Goal: Answer question/provide support: Answer question/provide support

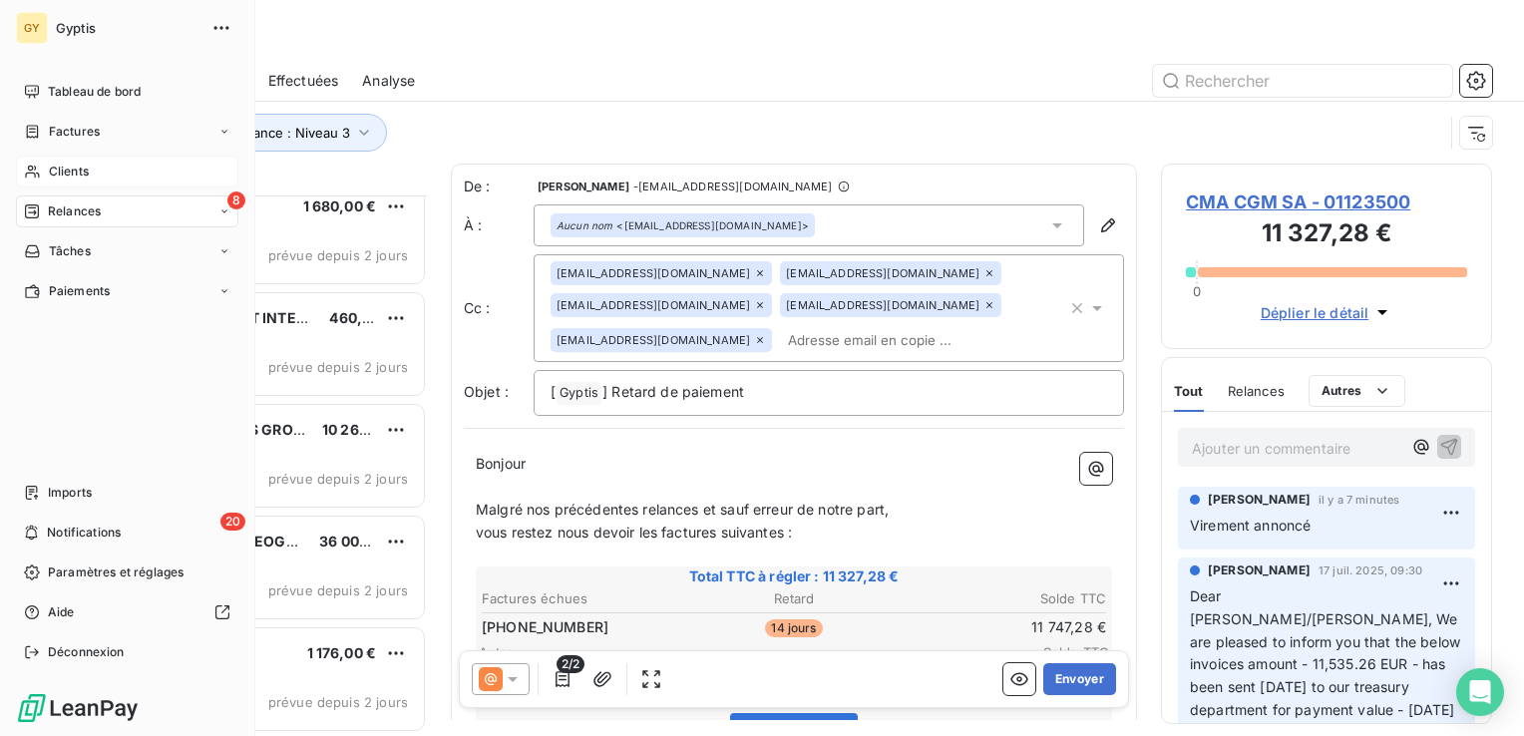
click at [67, 170] on span "Clients" at bounding box center [69, 172] width 40 height 18
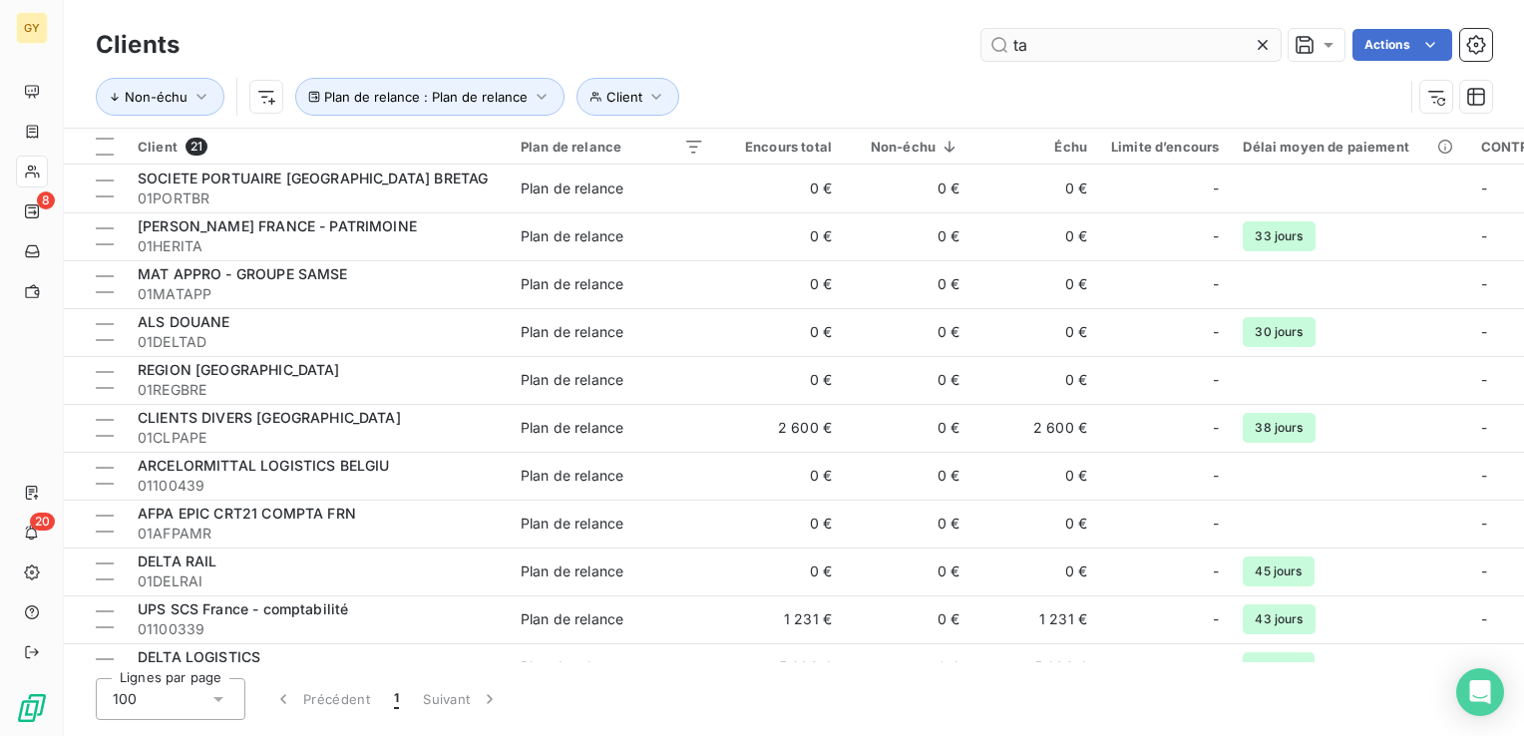
type input "t"
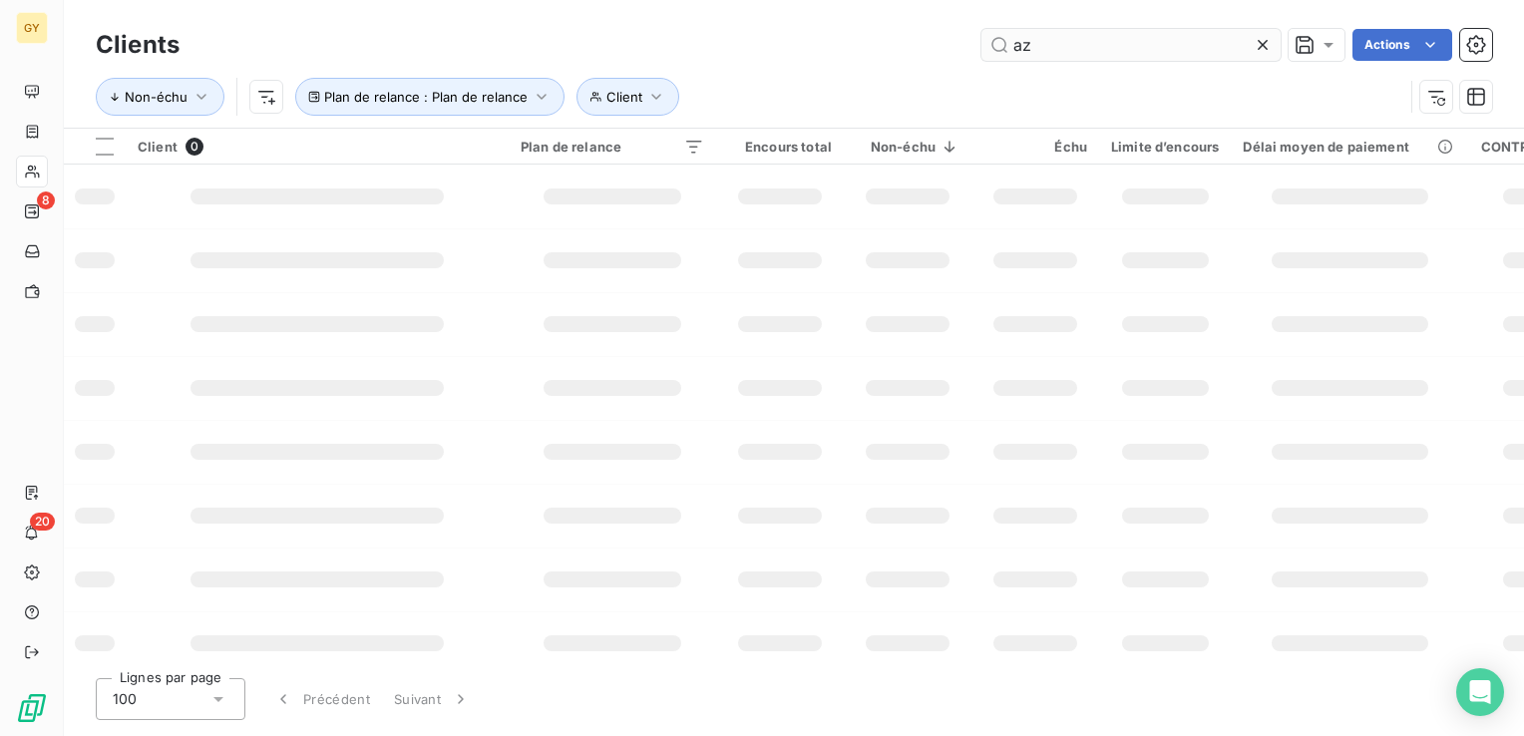
type input "a"
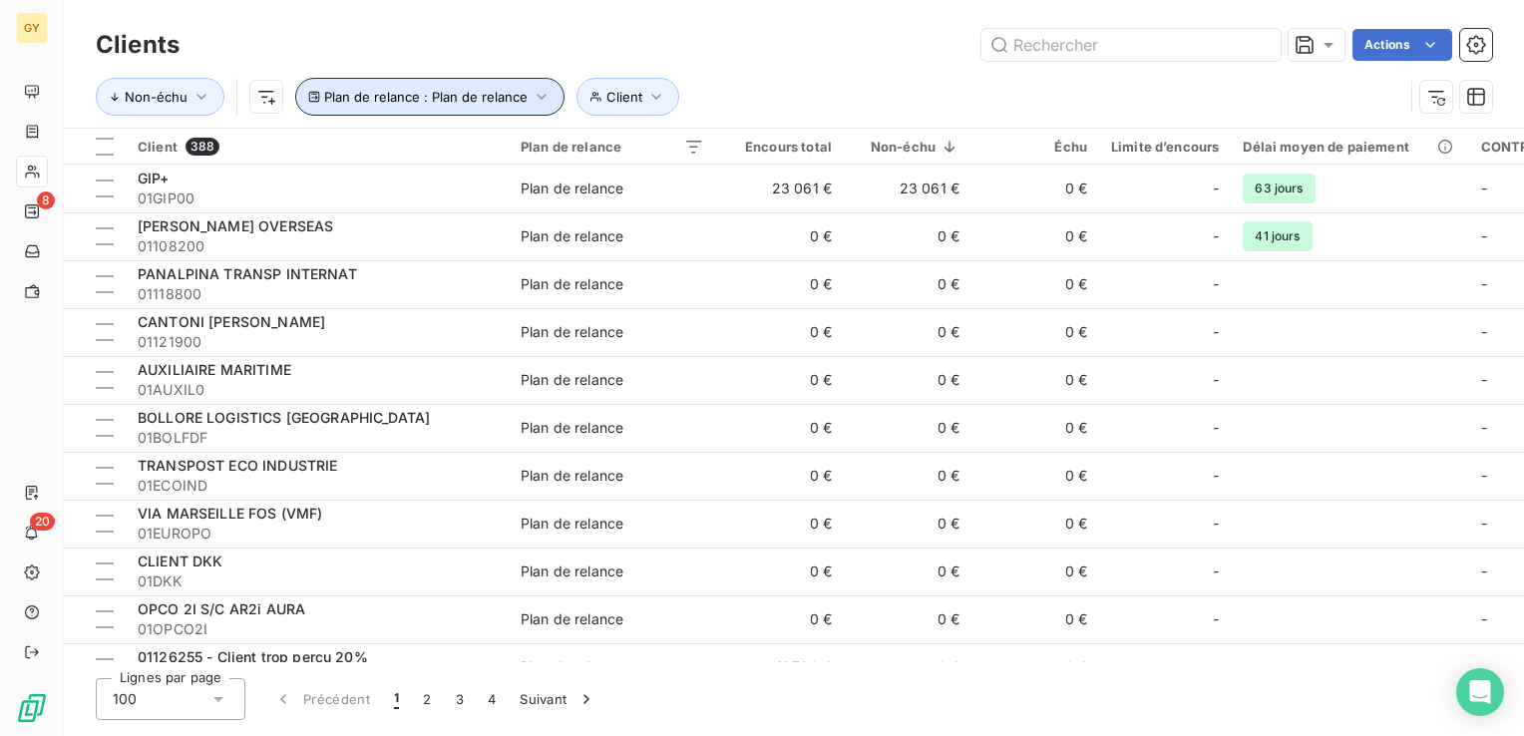
click at [537, 100] on icon "button" at bounding box center [542, 97] width 20 height 20
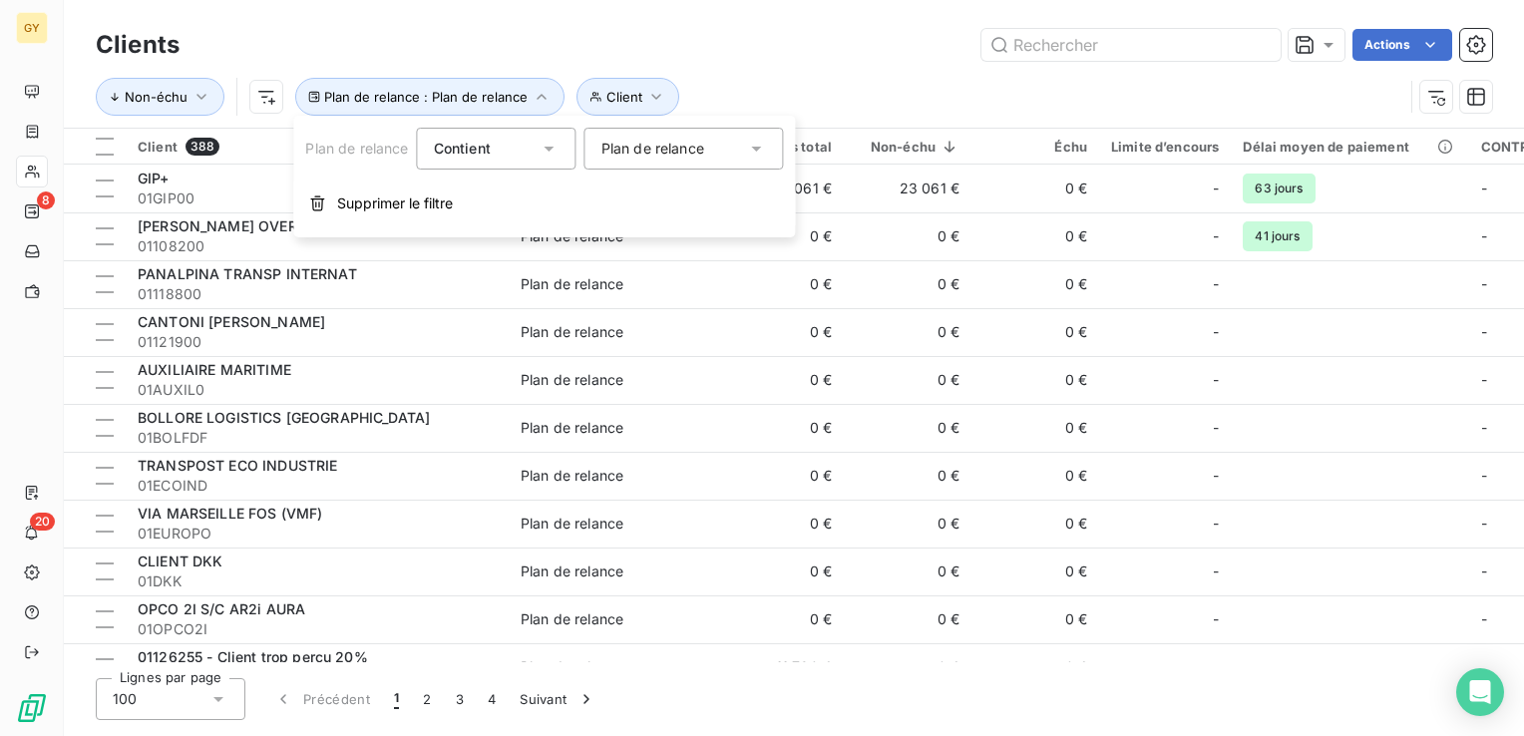
click at [753, 149] on icon at bounding box center [757, 149] width 20 height 20
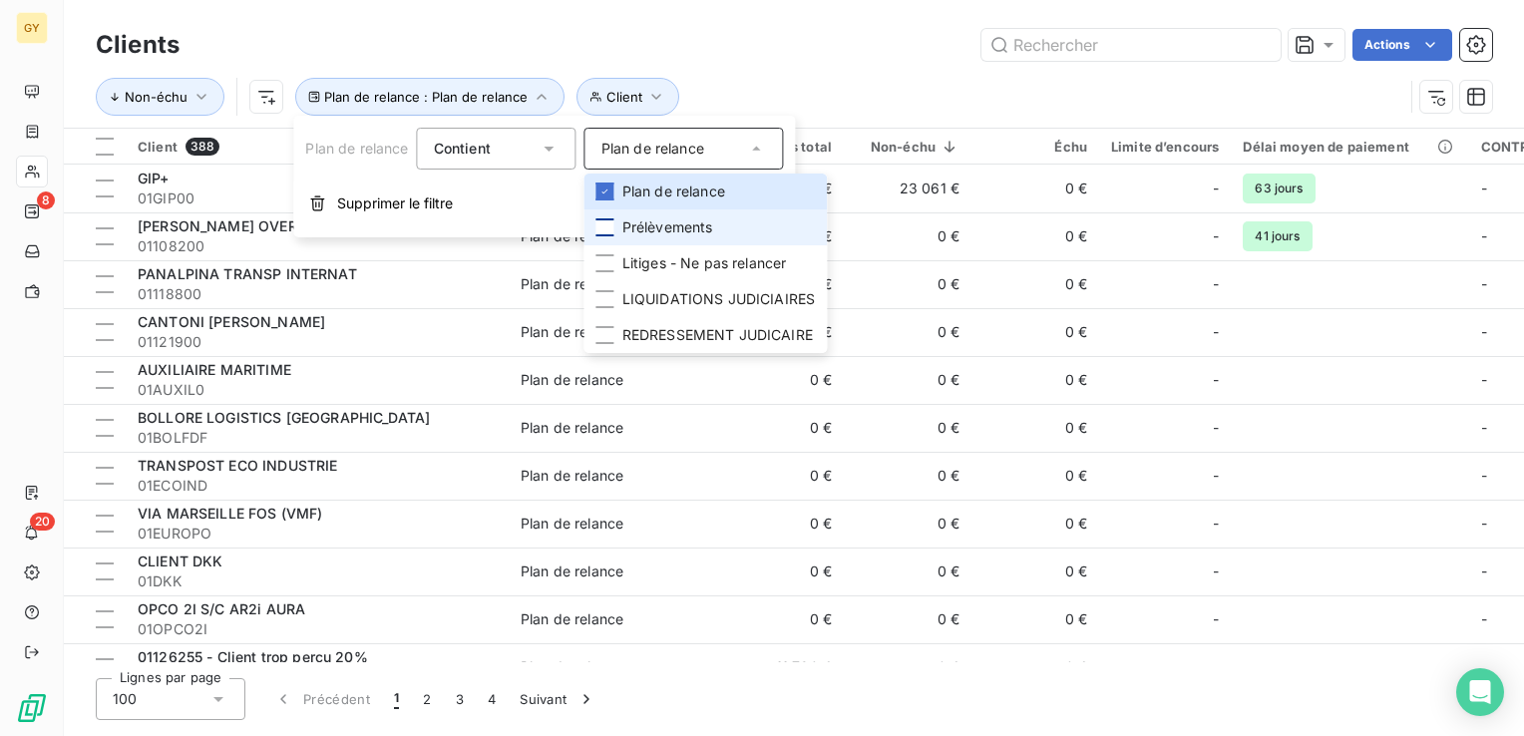
click at [606, 232] on div at bounding box center [606, 227] width 18 height 18
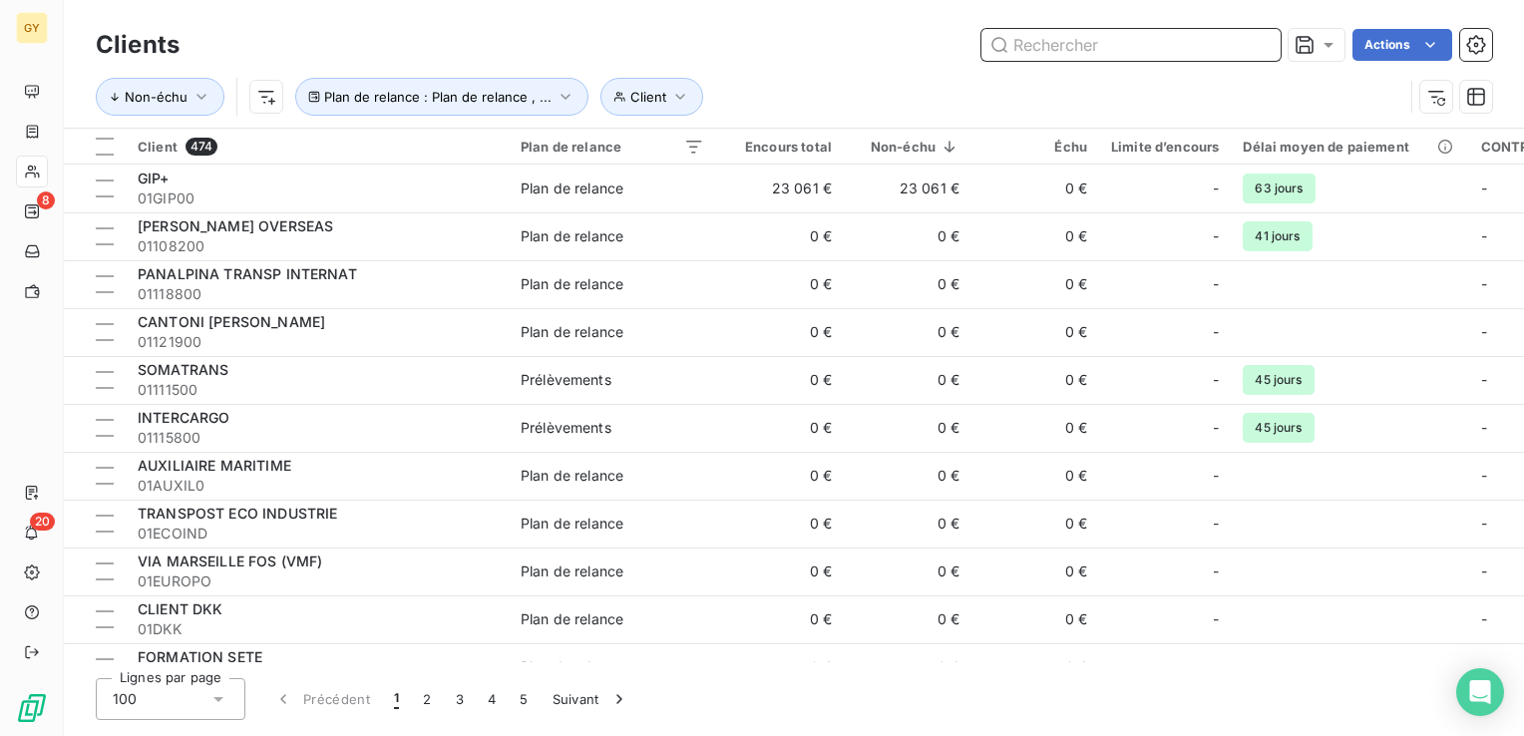
click at [1060, 55] on input "text" at bounding box center [1131, 45] width 299 height 32
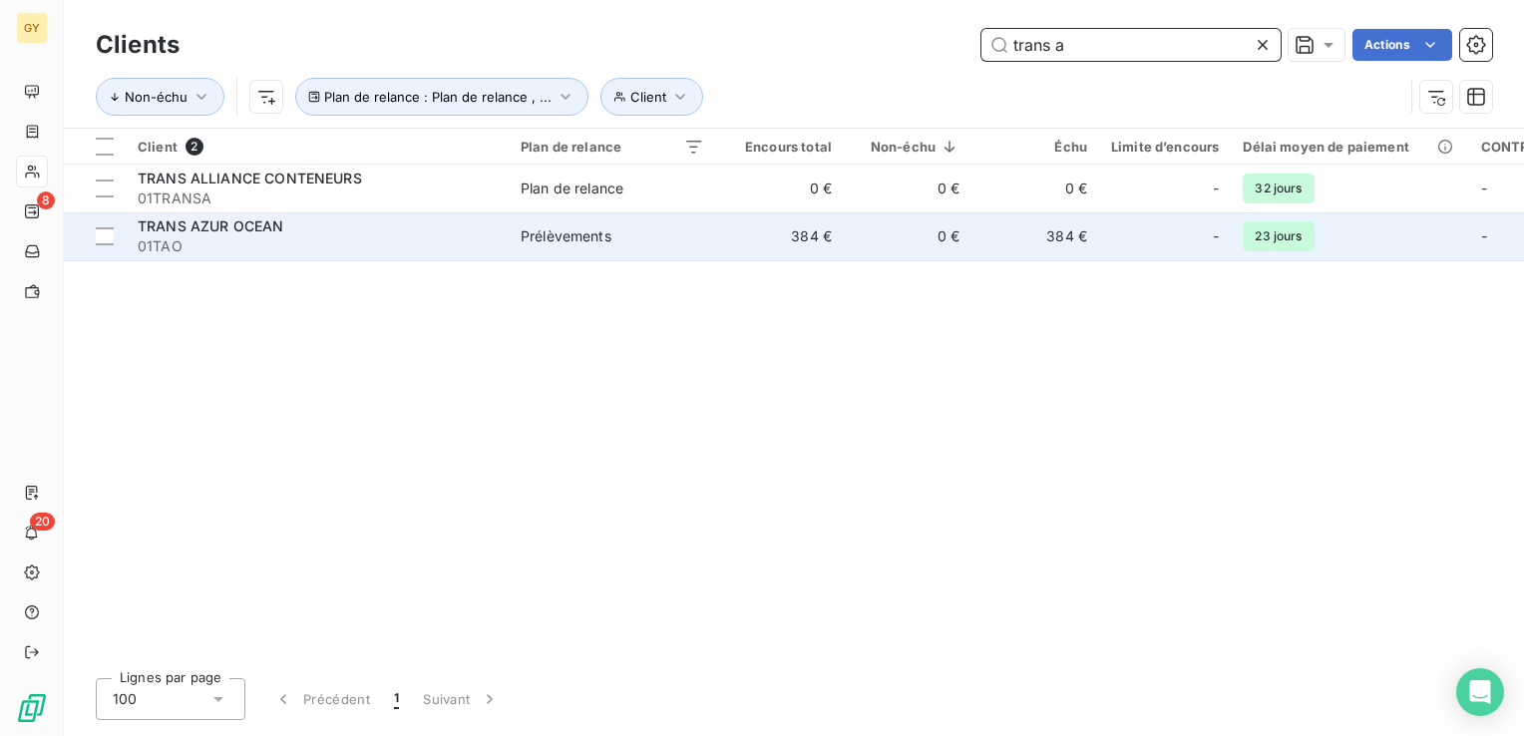
type input "trans a"
click at [678, 238] on span "Prélèvements" at bounding box center [613, 236] width 184 height 20
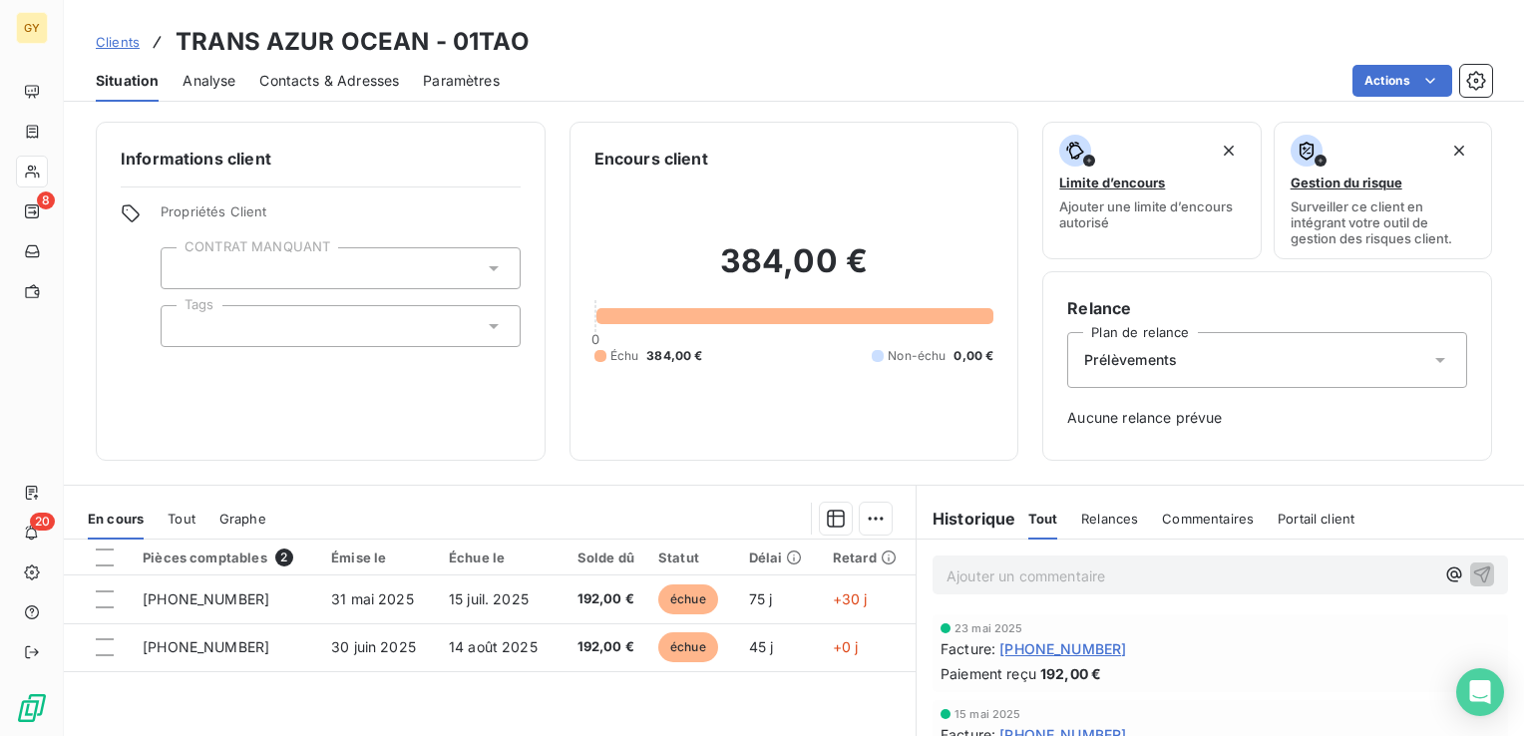
click at [993, 567] on p "Ajouter un commentaire ﻿" at bounding box center [1191, 576] width 488 height 25
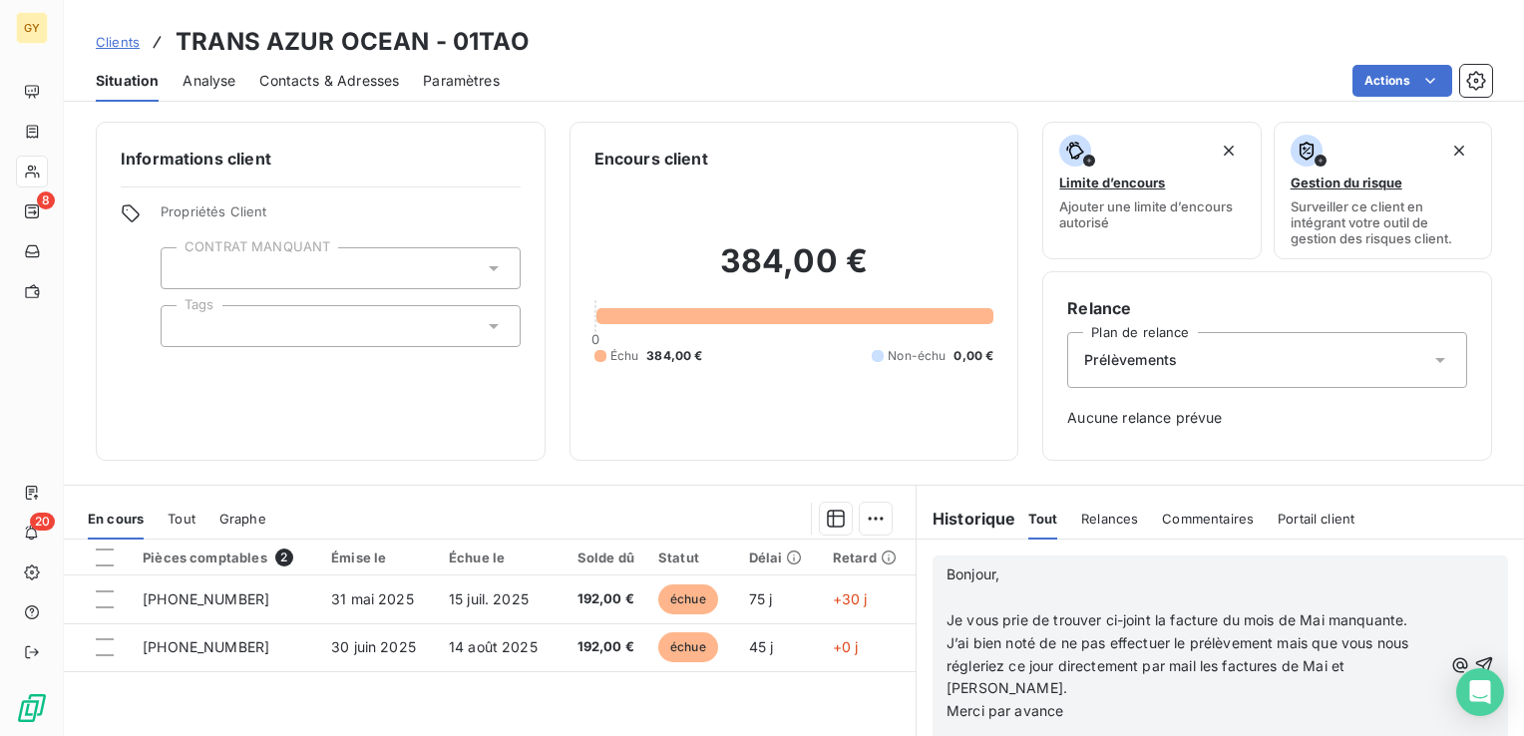
click at [956, 605] on p "﻿" at bounding box center [1195, 598] width 496 height 23
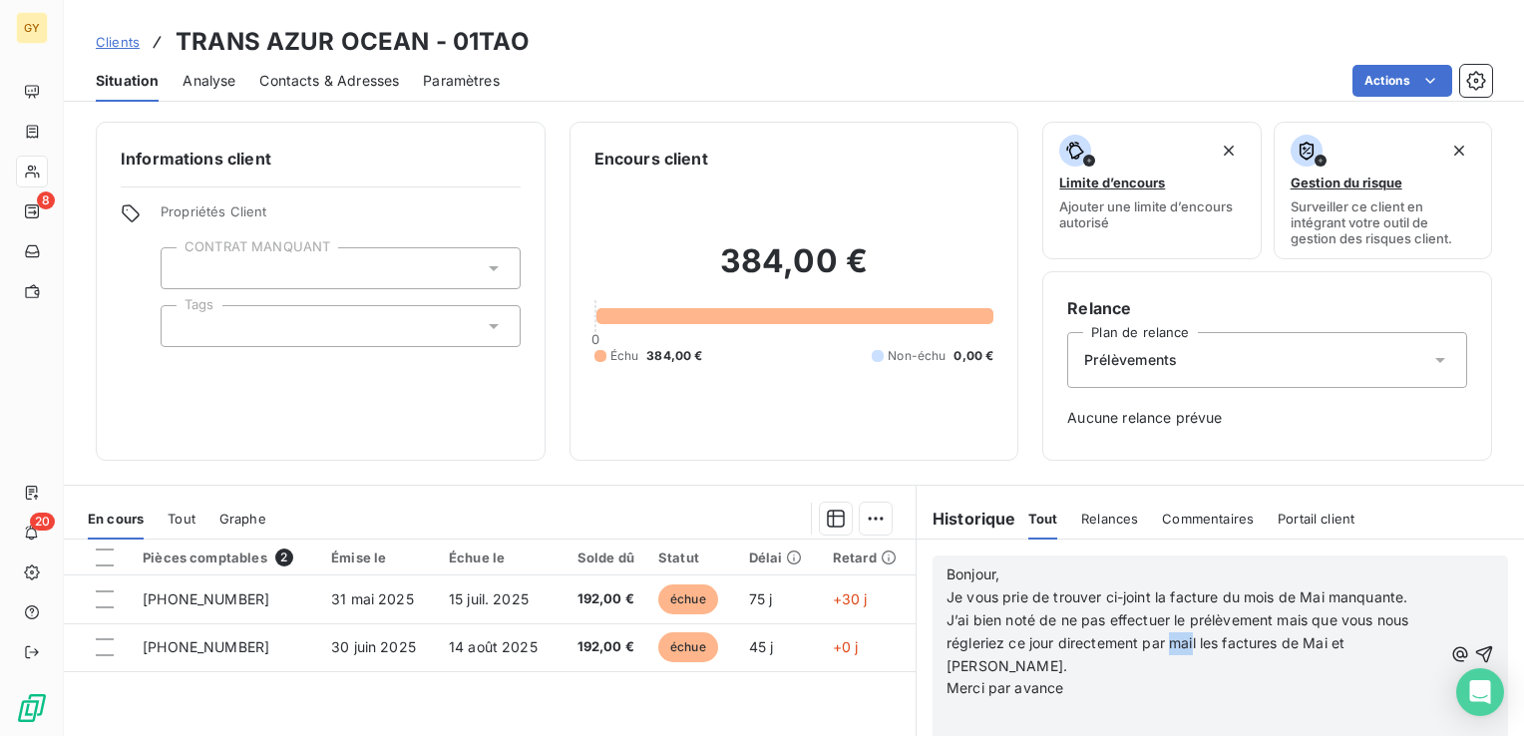
drag, startPoint x: 1186, startPoint y: 637, endPoint x: 1165, endPoint y: 642, distance: 21.5
click at [1165, 642] on span "J’ai bien noté de ne pas effectuer le prélèvement mais que vous nous régleriez …" at bounding box center [1180, 643] width 466 height 63
drag, startPoint x: 1188, startPoint y: 639, endPoint x: 1164, endPoint y: 632, distance: 24.9
click at [1164, 632] on p "J’ai bien noté de ne pas effectuer le prélèvement mais que vous nous régleriez …" at bounding box center [1195, 644] width 496 height 69
click at [1476, 645] on icon "button" at bounding box center [1484, 653] width 17 height 17
